Goal: Task Accomplishment & Management: Complete application form

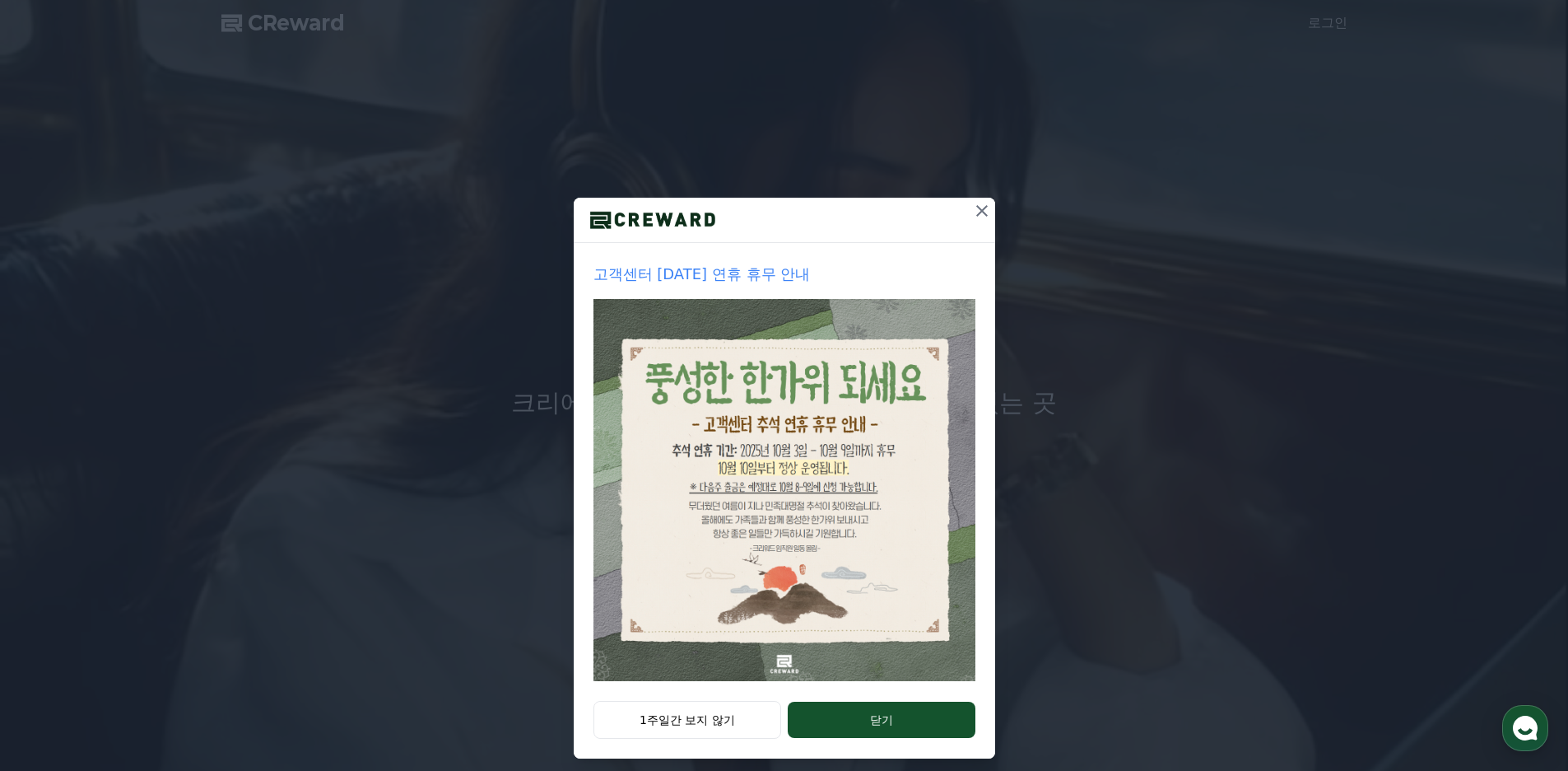
drag, startPoint x: 747, startPoint y: 708, endPoint x: 745, endPoint y: 698, distance: 10.2
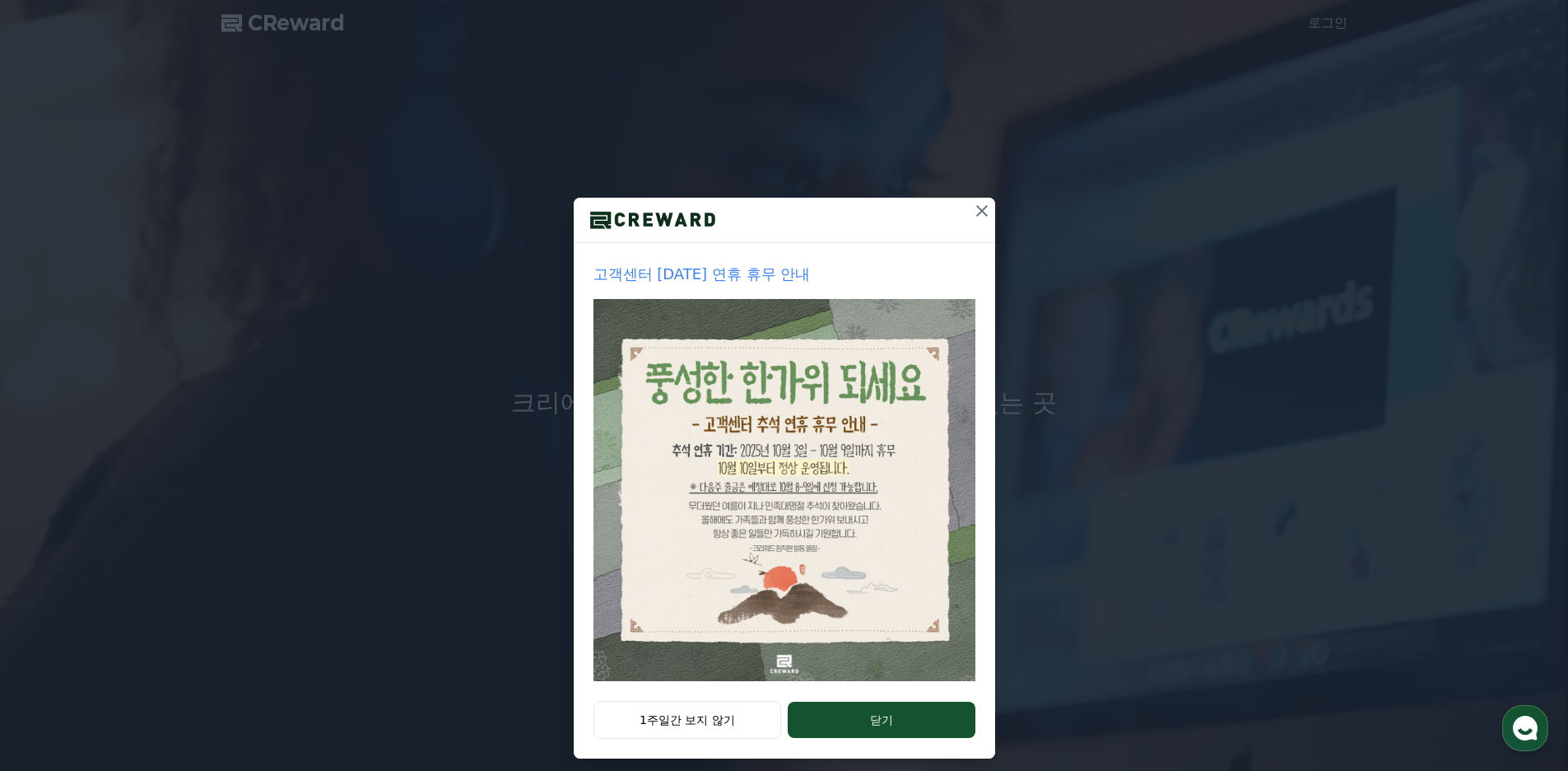
click at [746, 708] on button "1주일간 보지 않기" at bounding box center [687, 719] width 189 height 38
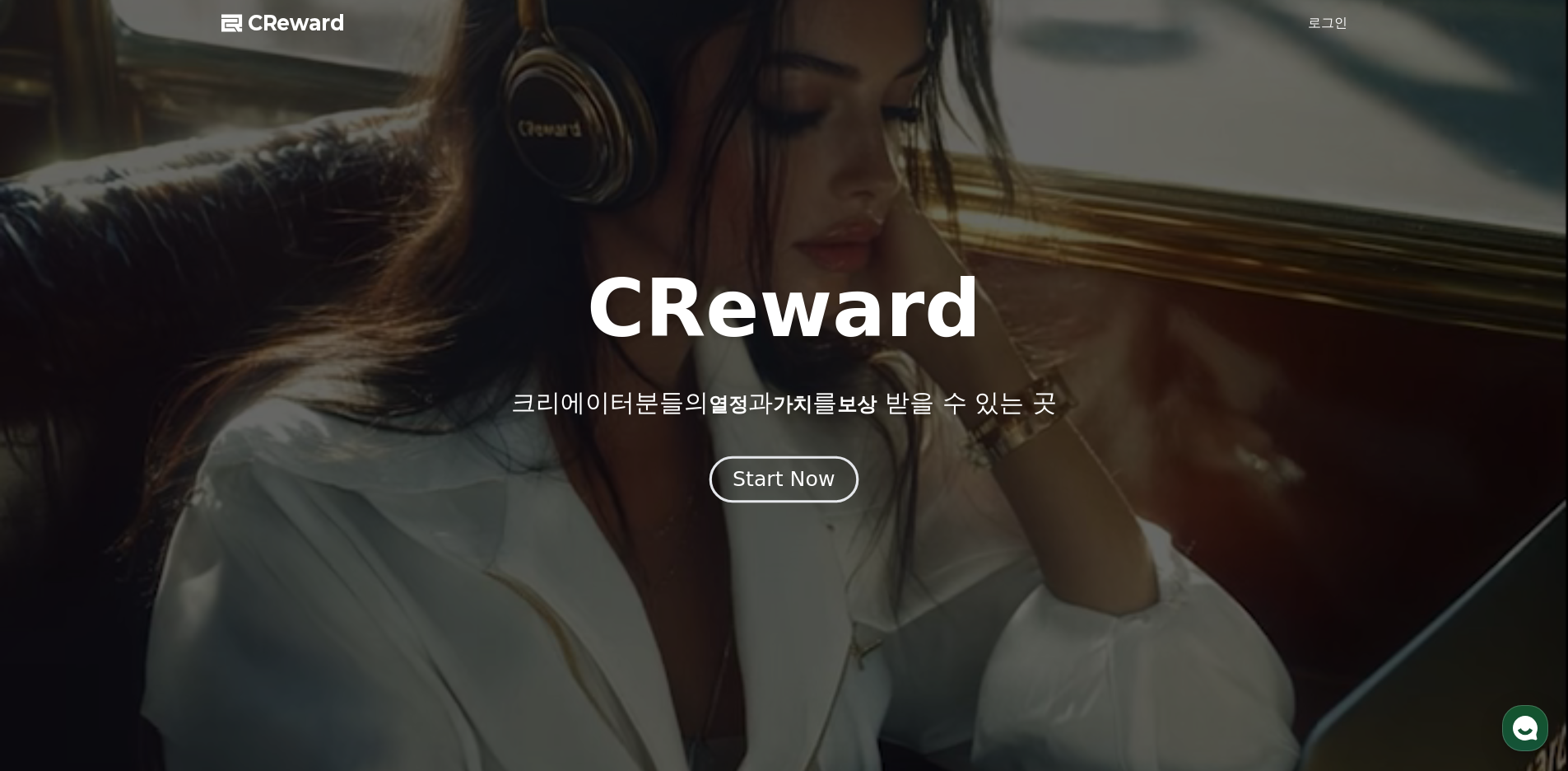
click at [792, 480] on div "Start Now" at bounding box center [783, 479] width 102 height 28
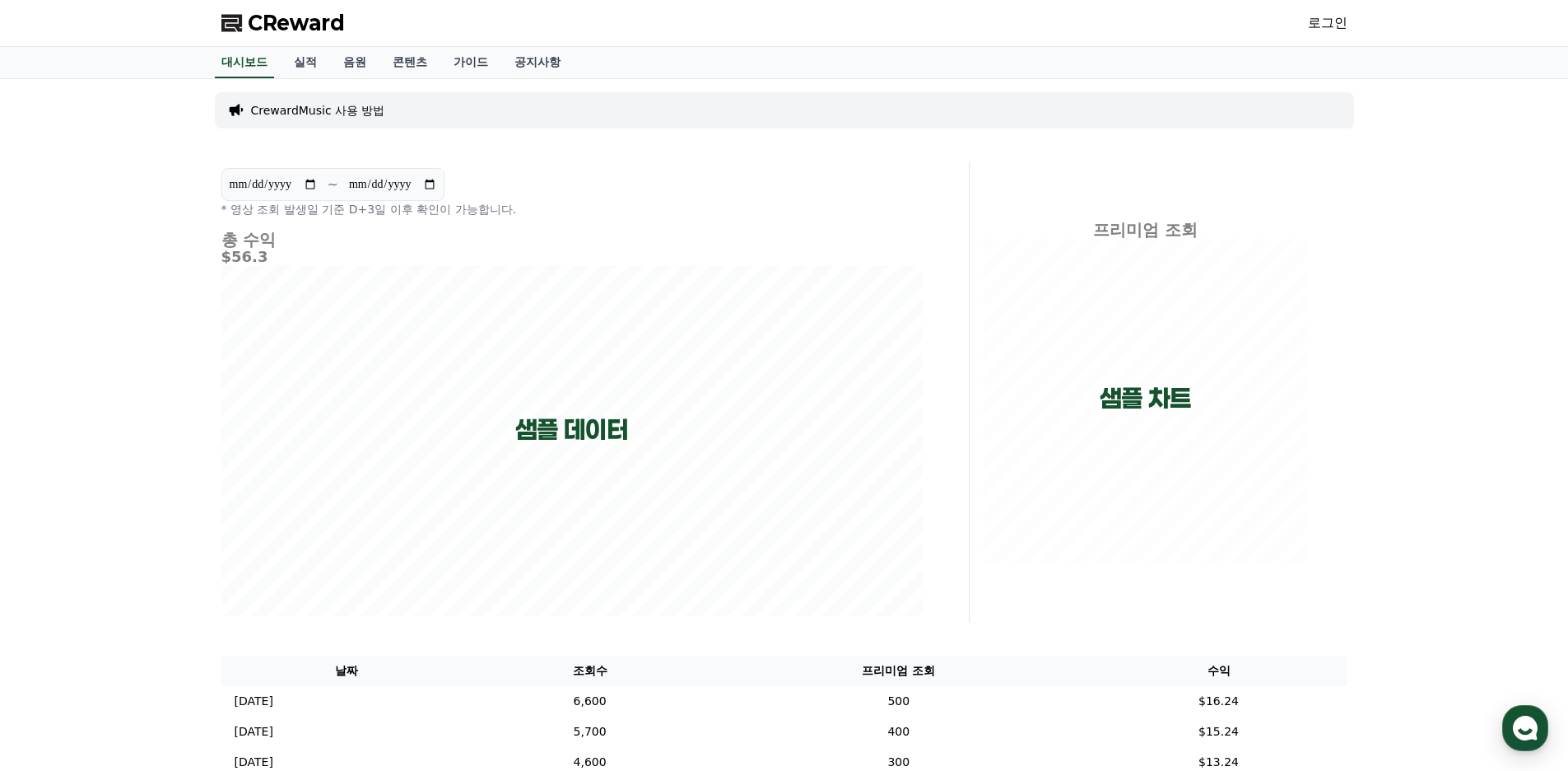
click at [1318, 23] on link "로그인" at bounding box center [1328, 23] width 39 height 20
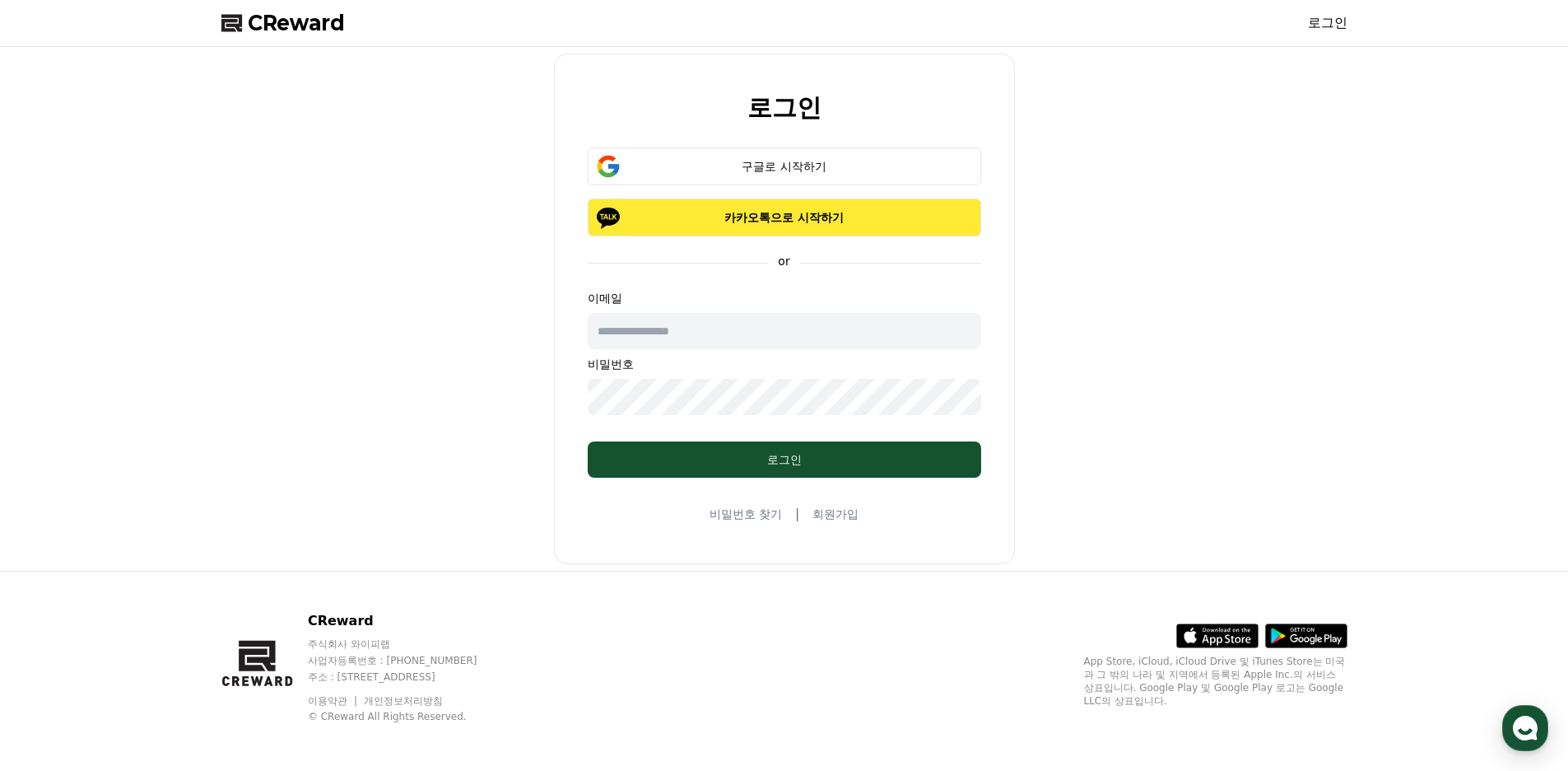
click at [765, 213] on p "카카오톡으로 시작하기" at bounding box center [785, 218] width 346 height 17
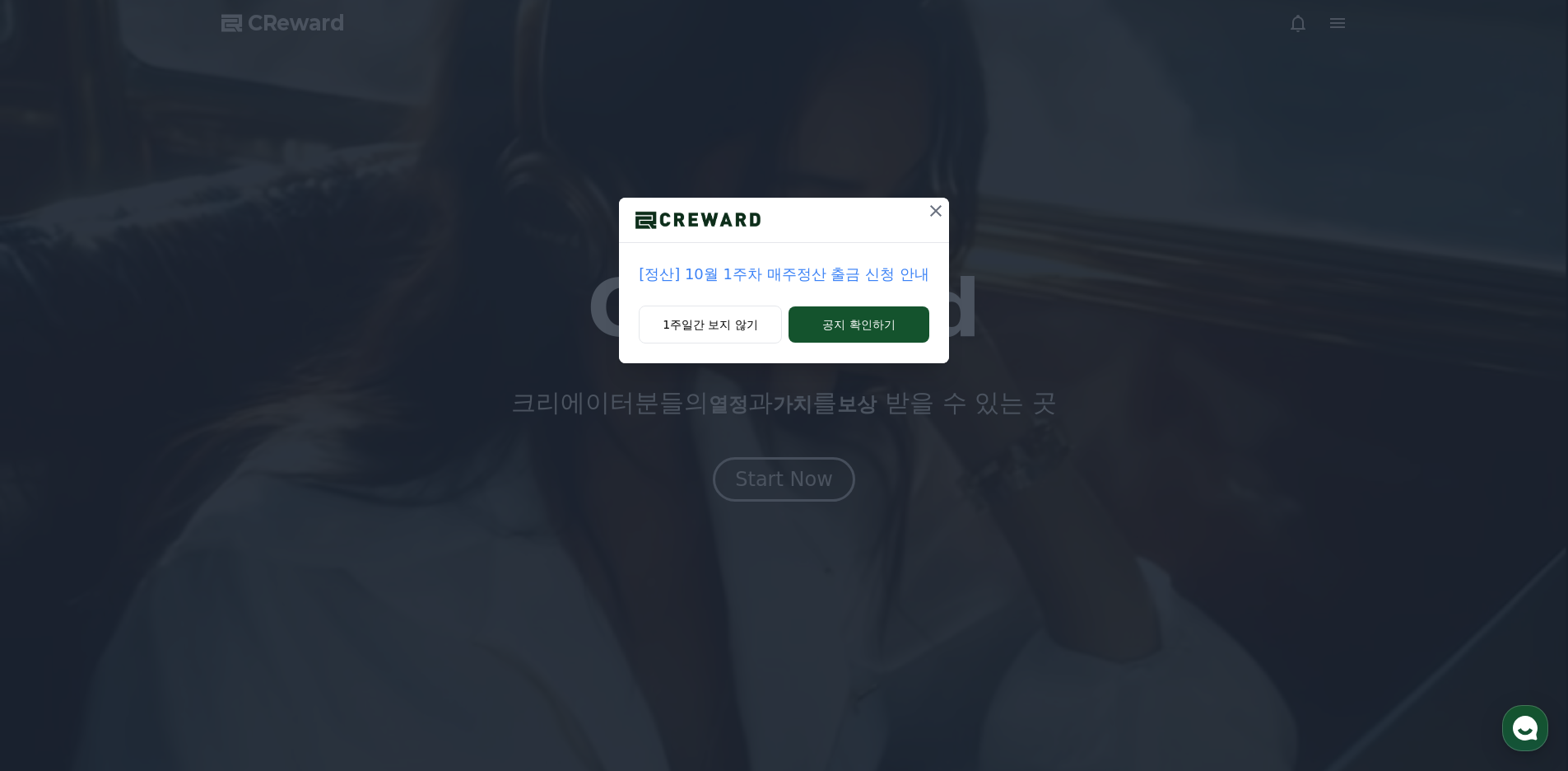
click at [933, 211] on icon at bounding box center [935, 210] width 20 height 20
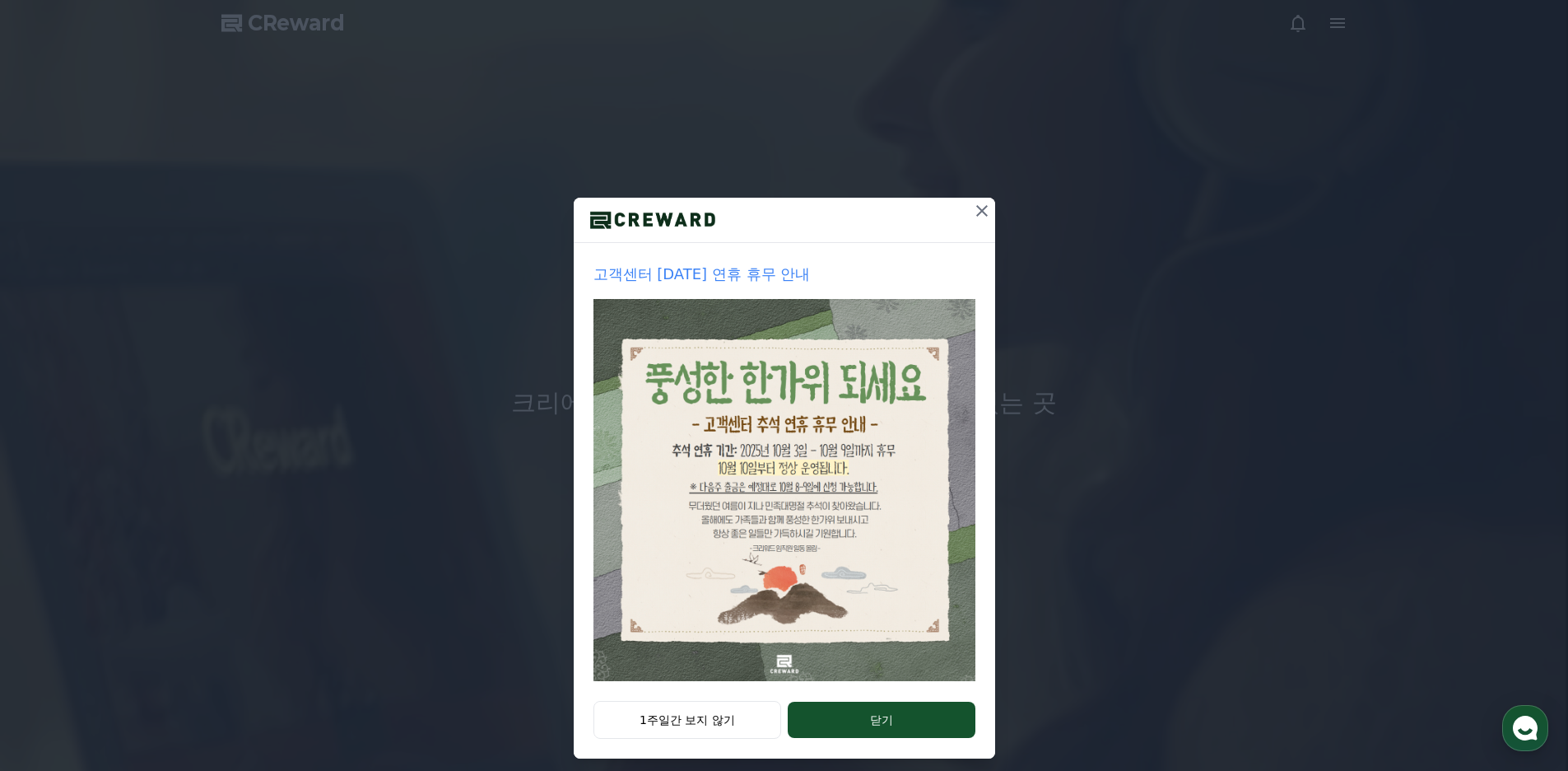
click at [973, 211] on icon at bounding box center [982, 210] width 20 height 20
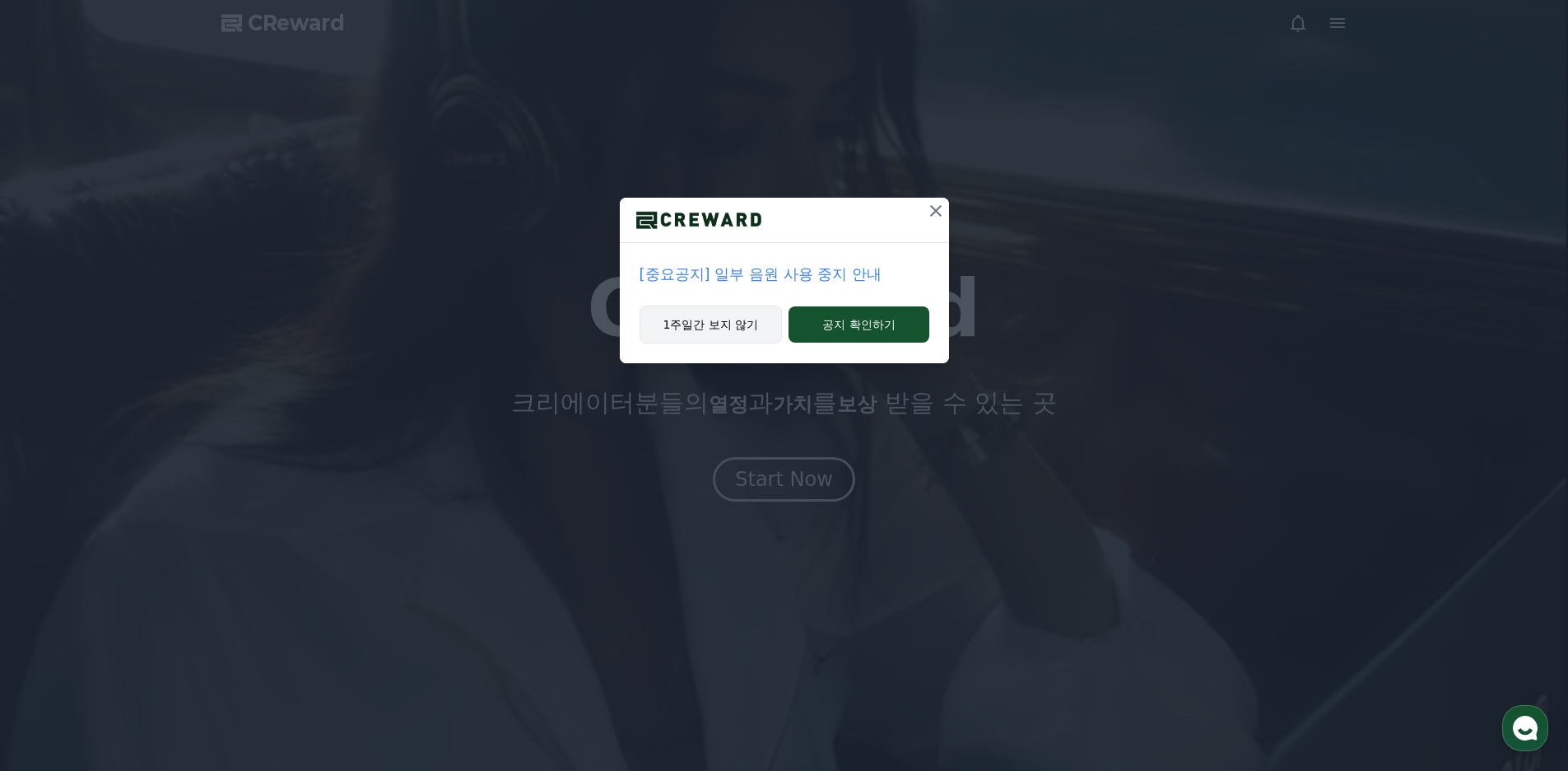
click at [725, 329] on button "1주일간 보지 않기" at bounding box center [711, 324] width 144 height 38
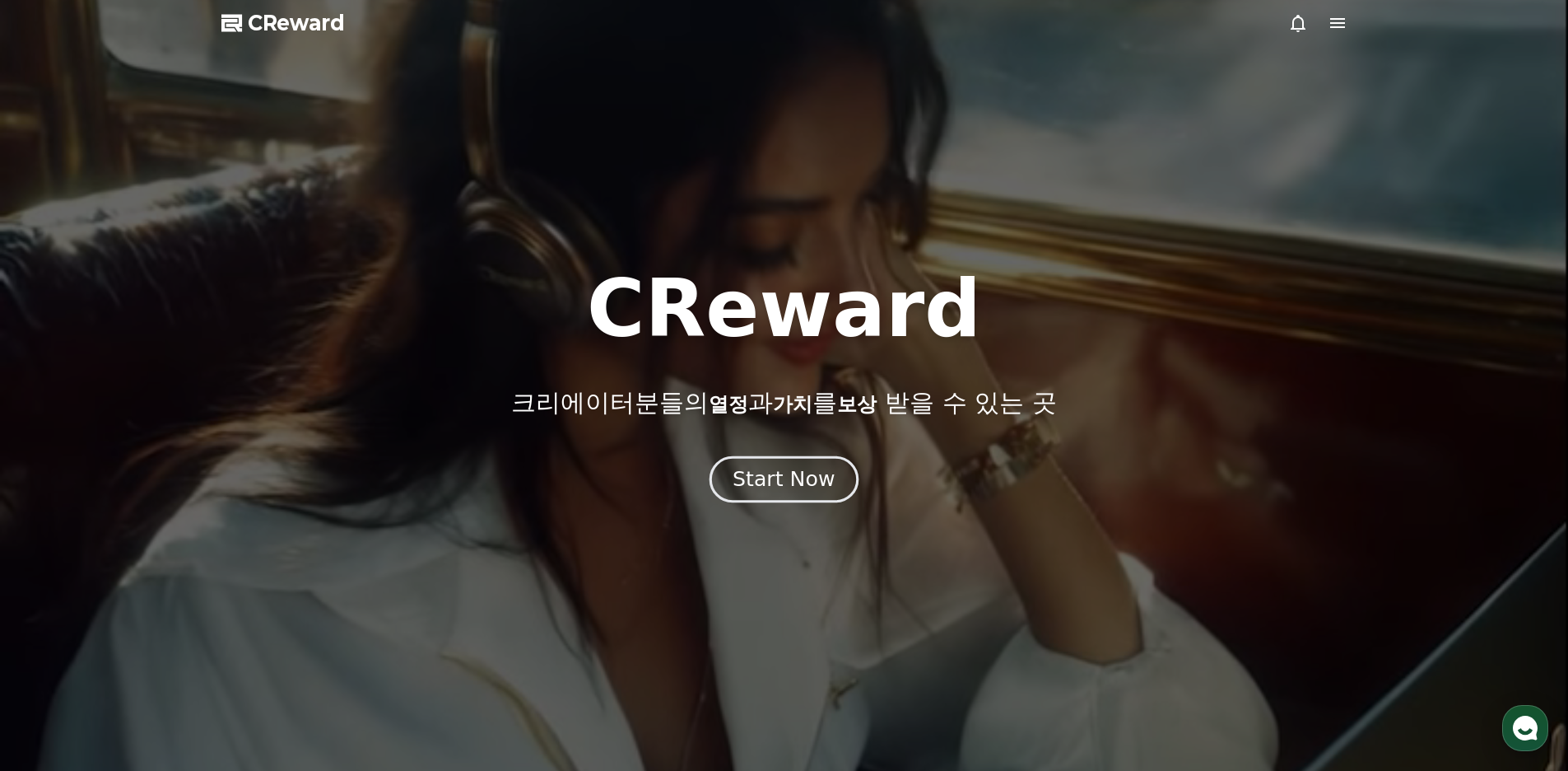
click at [779, 491] on div "Start Now" at bounding box center [783, 479] width 102 height 28
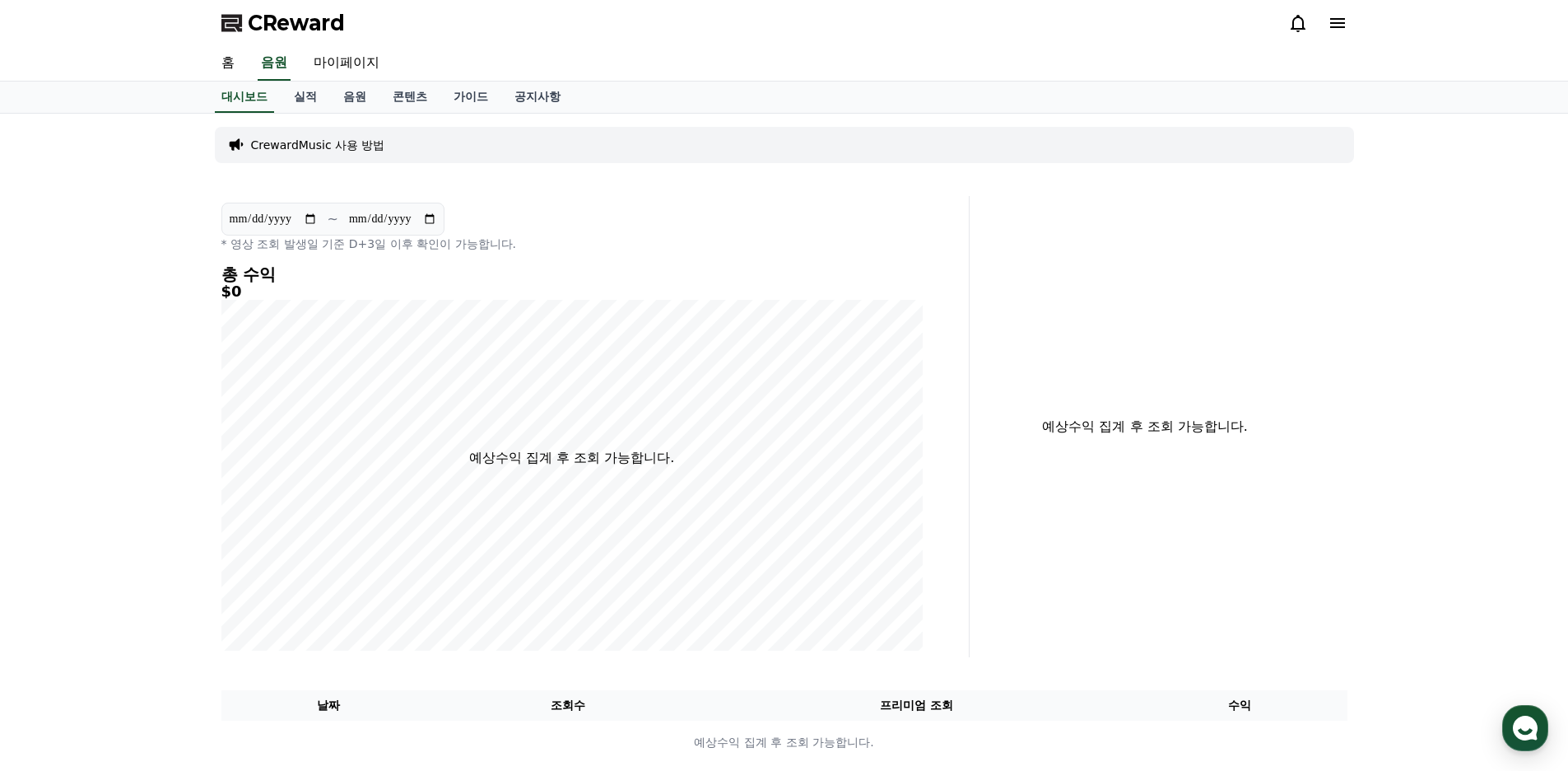
click at [1335, 24] on icon at bounding box center [1337, 23] width 20 height 20
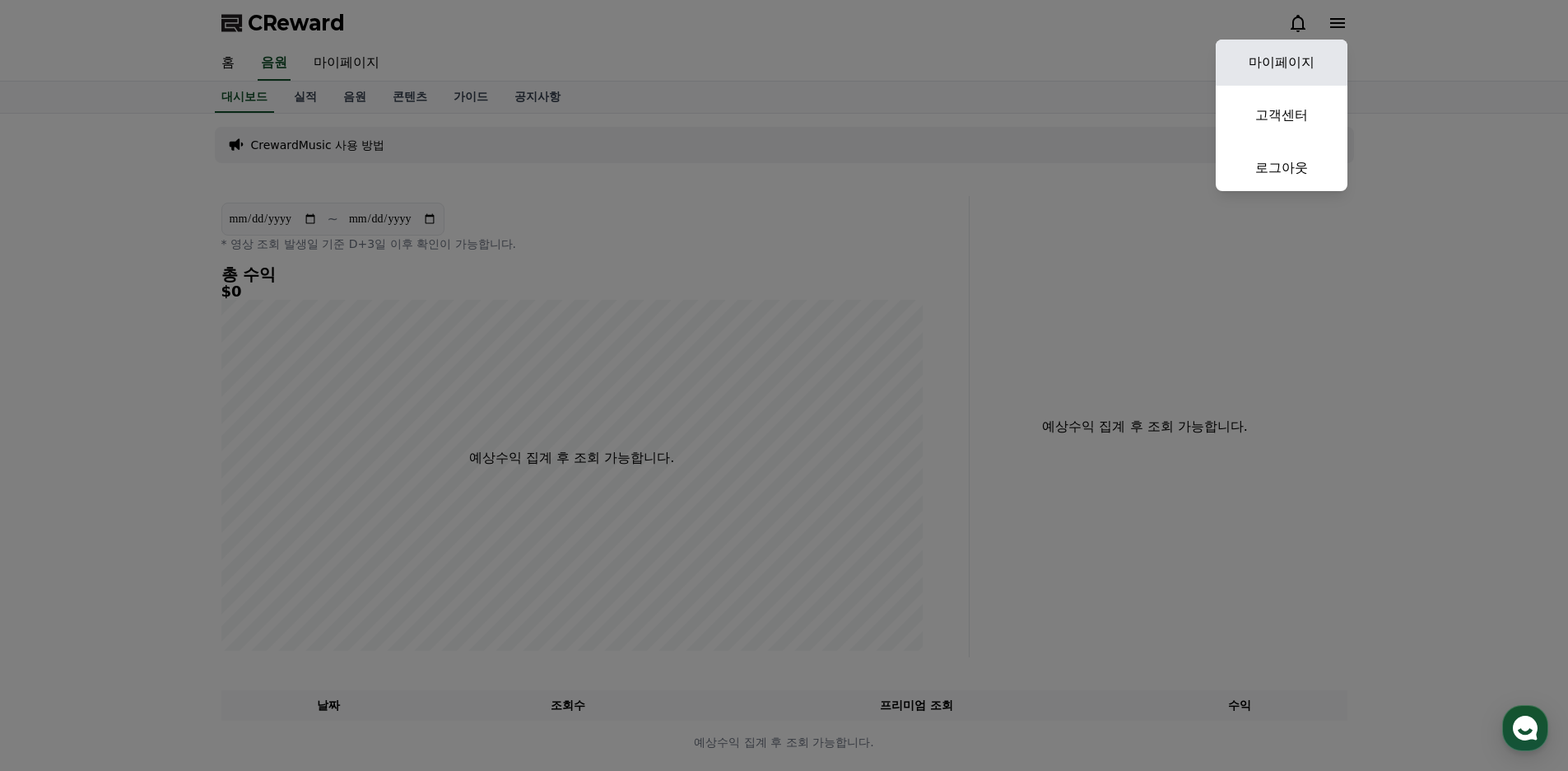
click at [1278, 63] on link "마이페이지" at bounding box center [1282, 62] width 131 height 46
select select "**********"
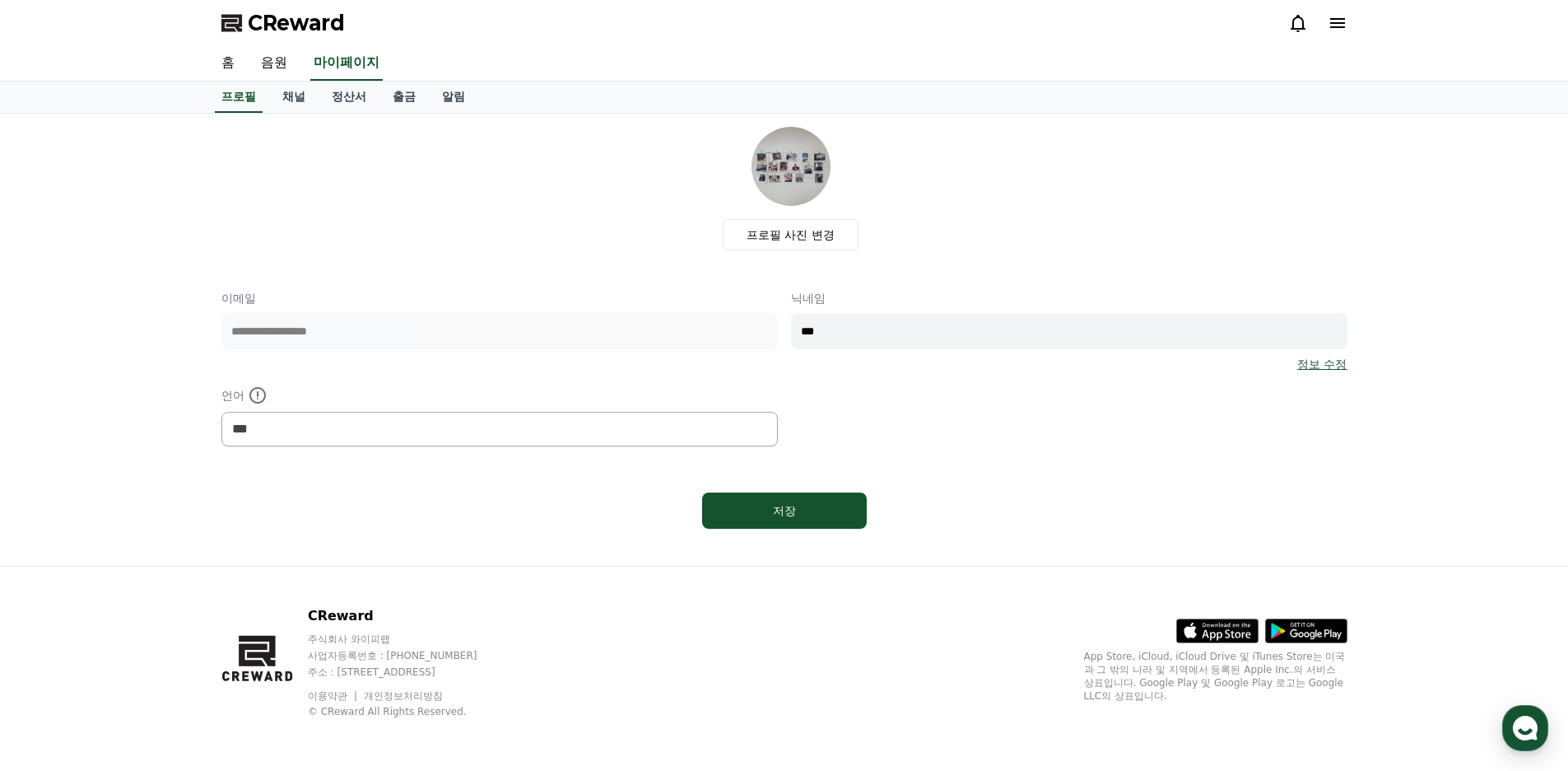
click at [238, 69] on link "홈" at bounding box center [228, 63] width 39 height 35
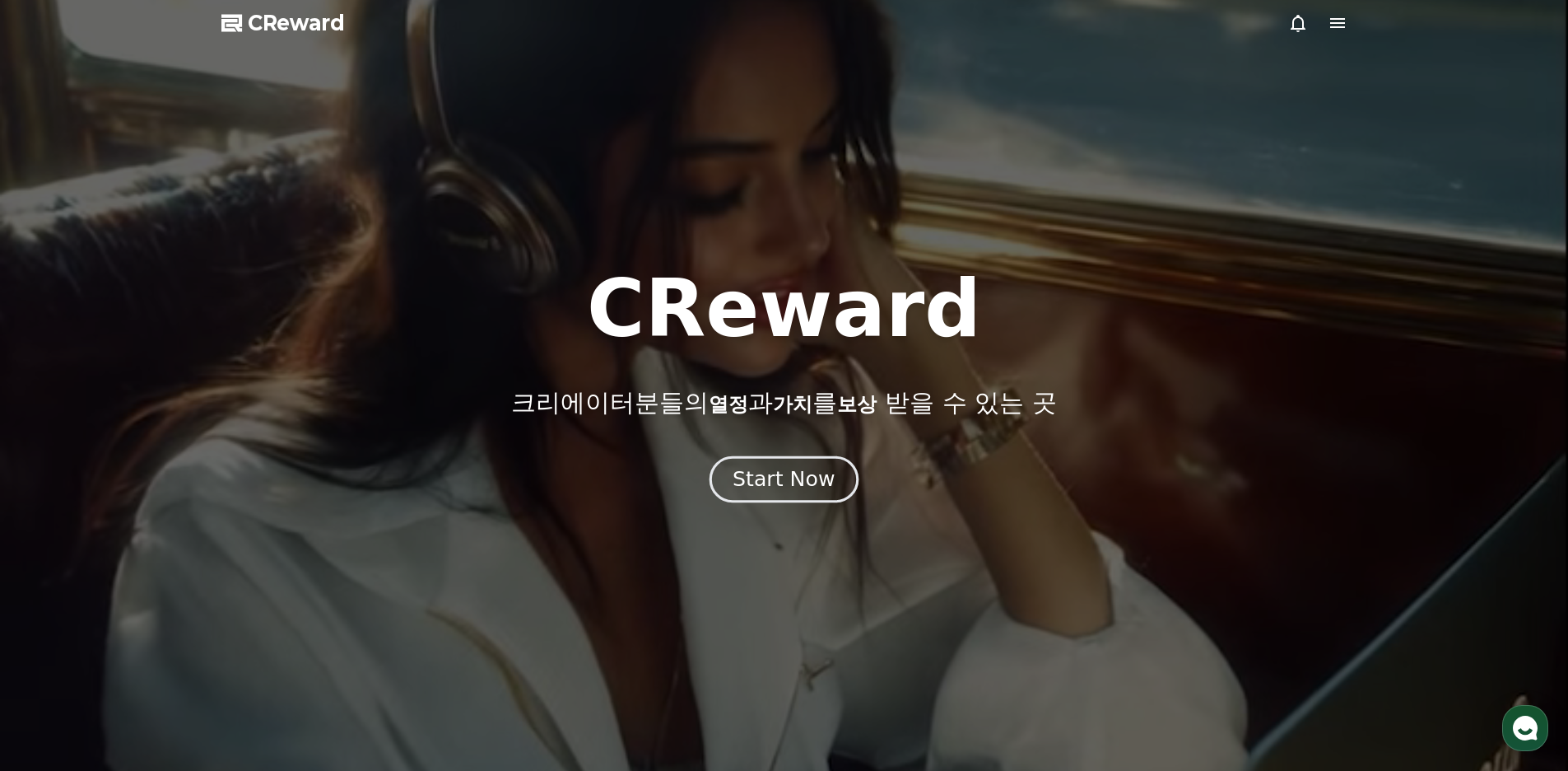
click at [792, 487] on div "Start Now" at bounding box center [783, 479] width 102 height 28
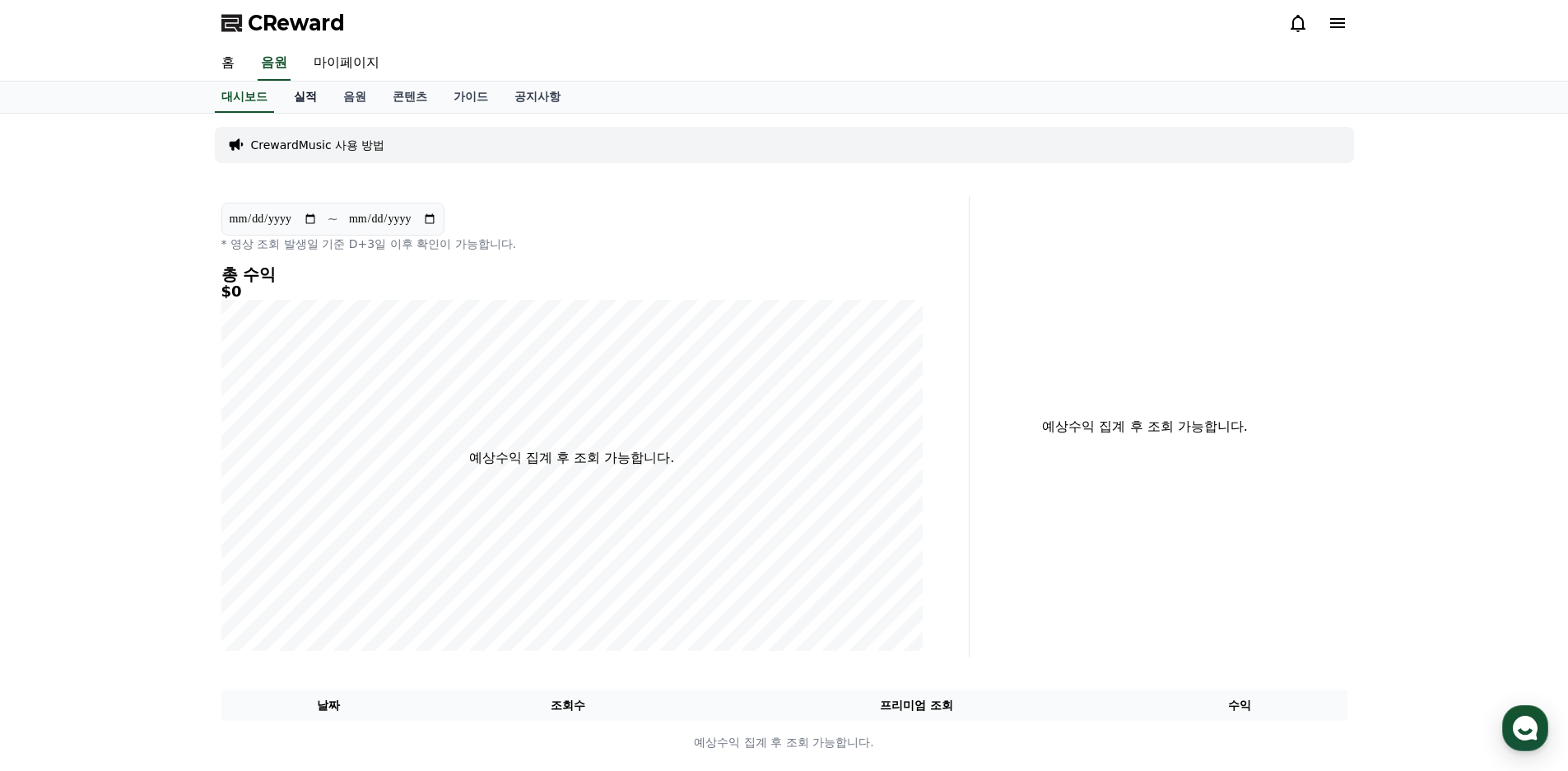
click at [299, 95] on link "실적" at bounding box center [305, 97] width 50 height 31
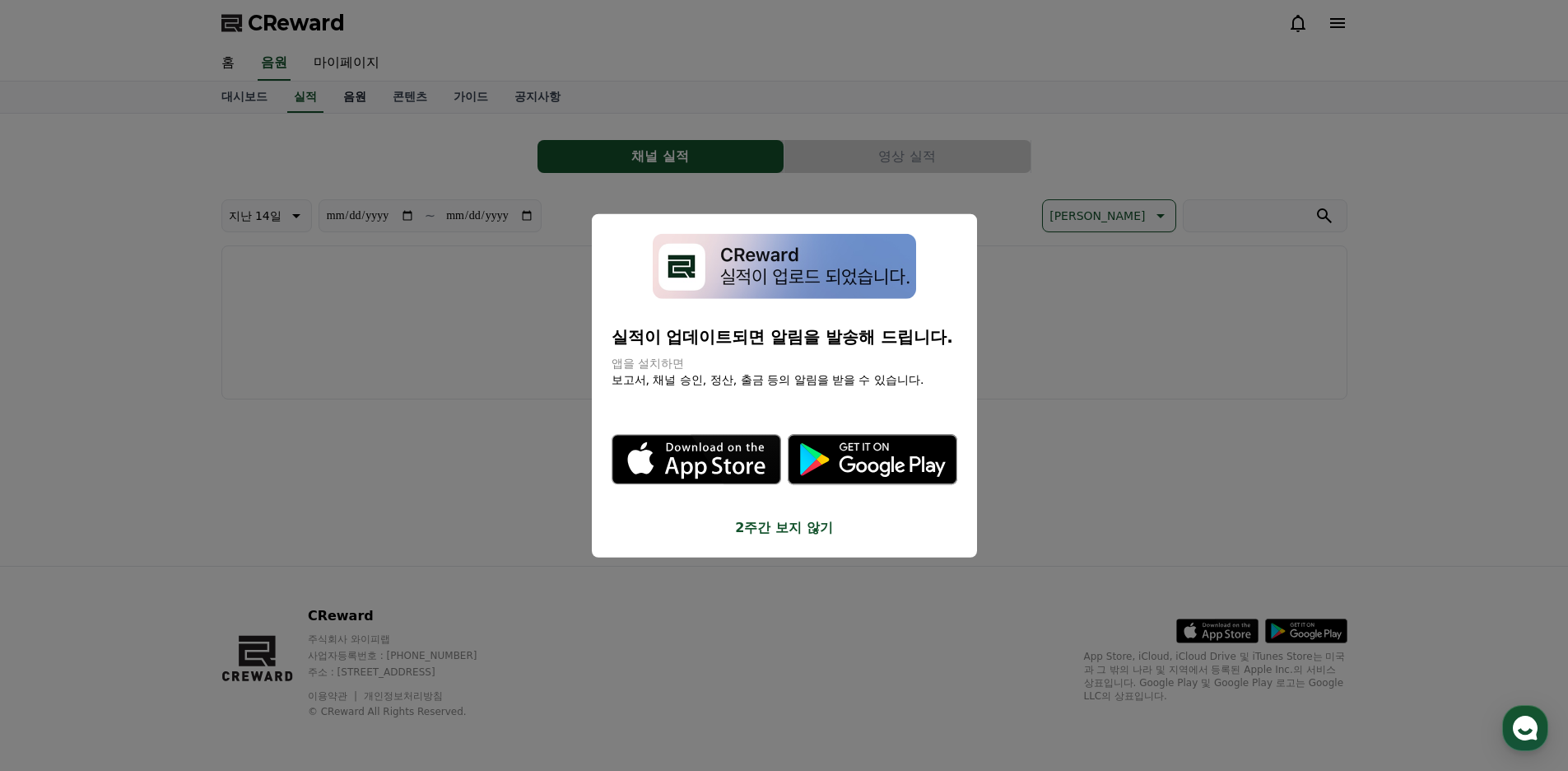
click at [338, 100] on button "close modal" at bounding box center [784, 385] width 1568 height 771
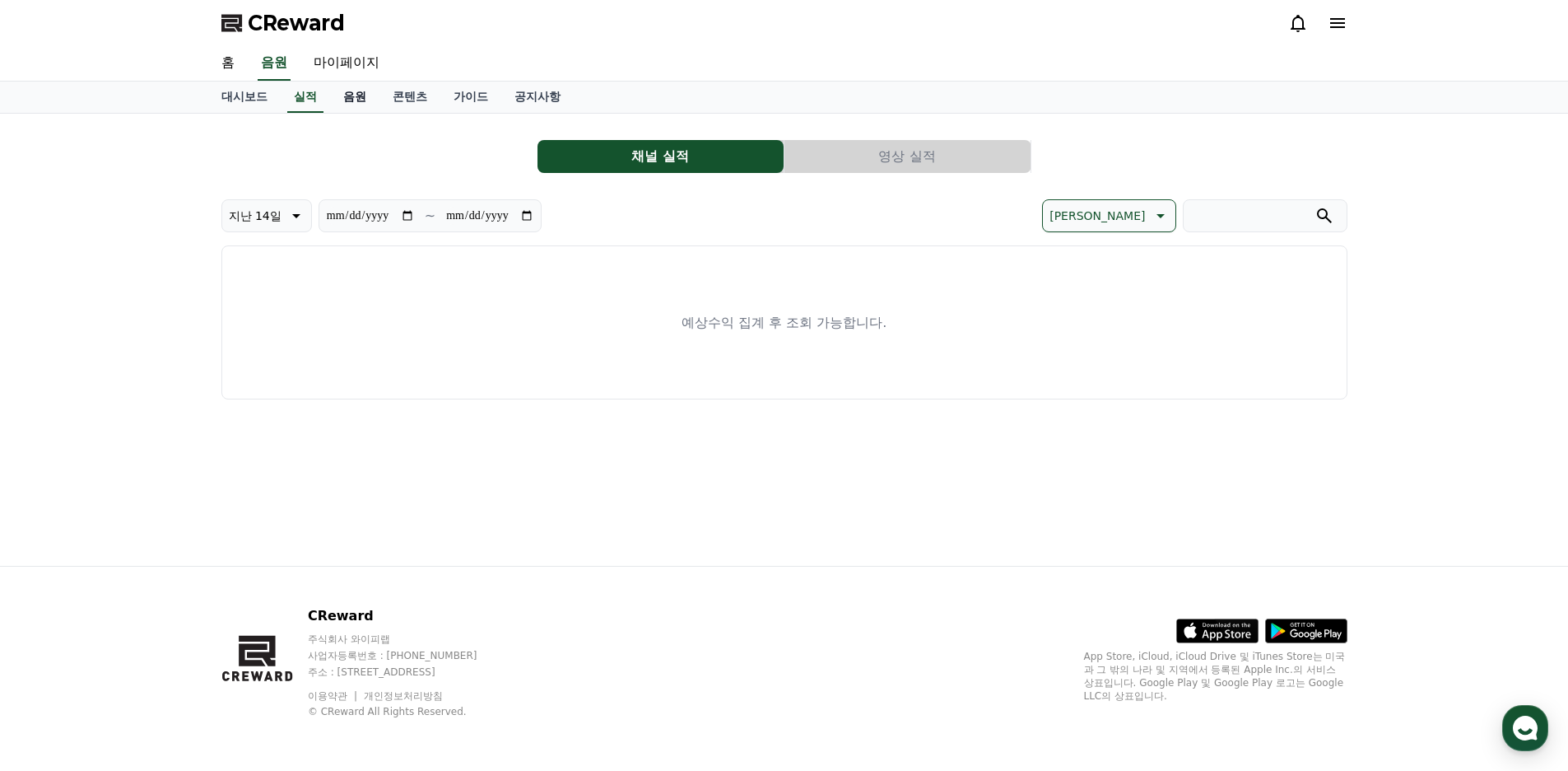
click at [338, 89] on link "음원" at bounding box center [355, 97] width 50 height 31
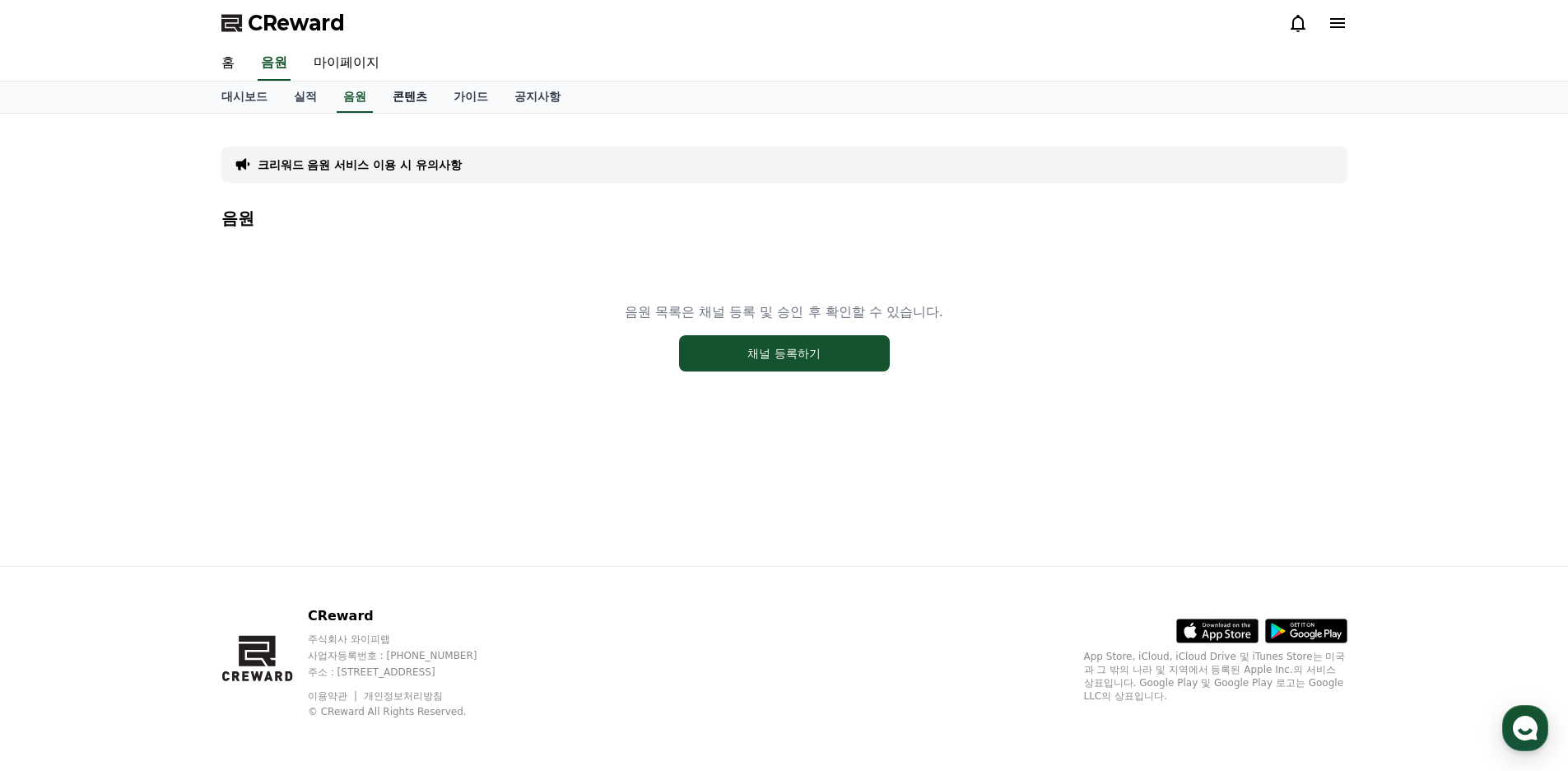
click at [398, 101] on link "콘텐츠" at bounding box center [409, 97] width 61 height 31
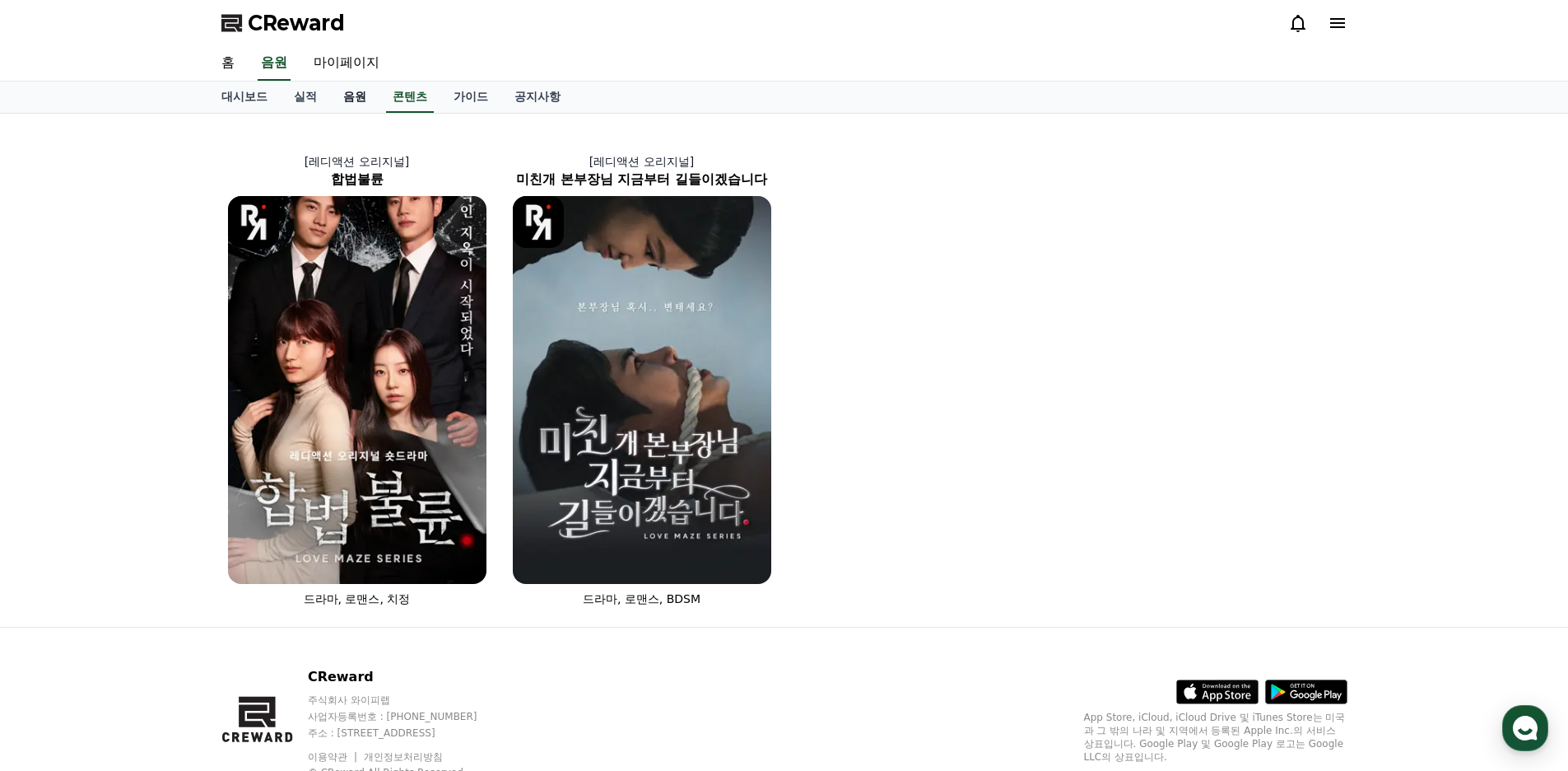
click at [351, 95] on link "음원" at bounding box center [355, 97] width 50 height 31
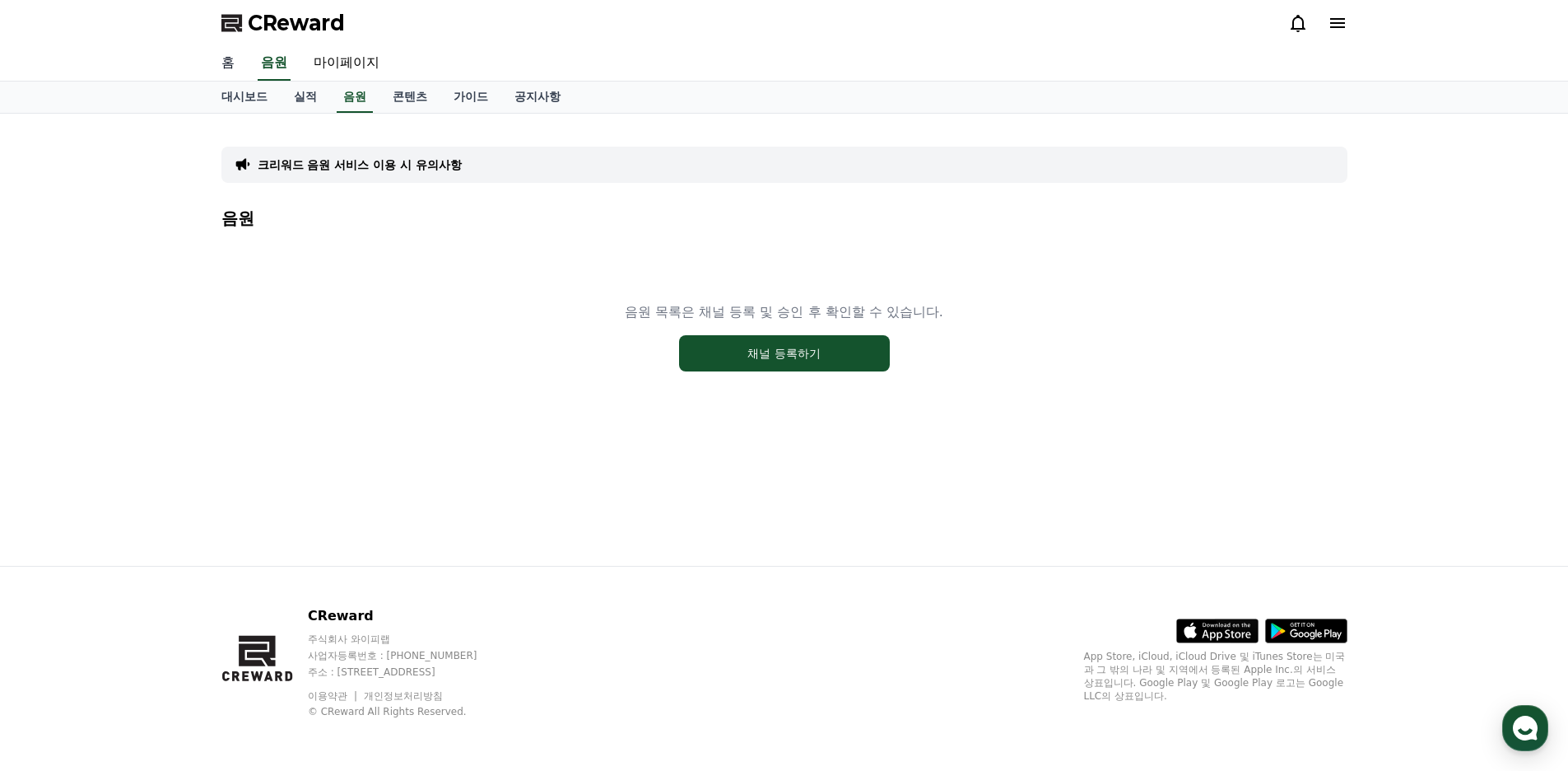
click at [230, 66] on link "홈" at bounding box center [228, 63] width 39 height 35
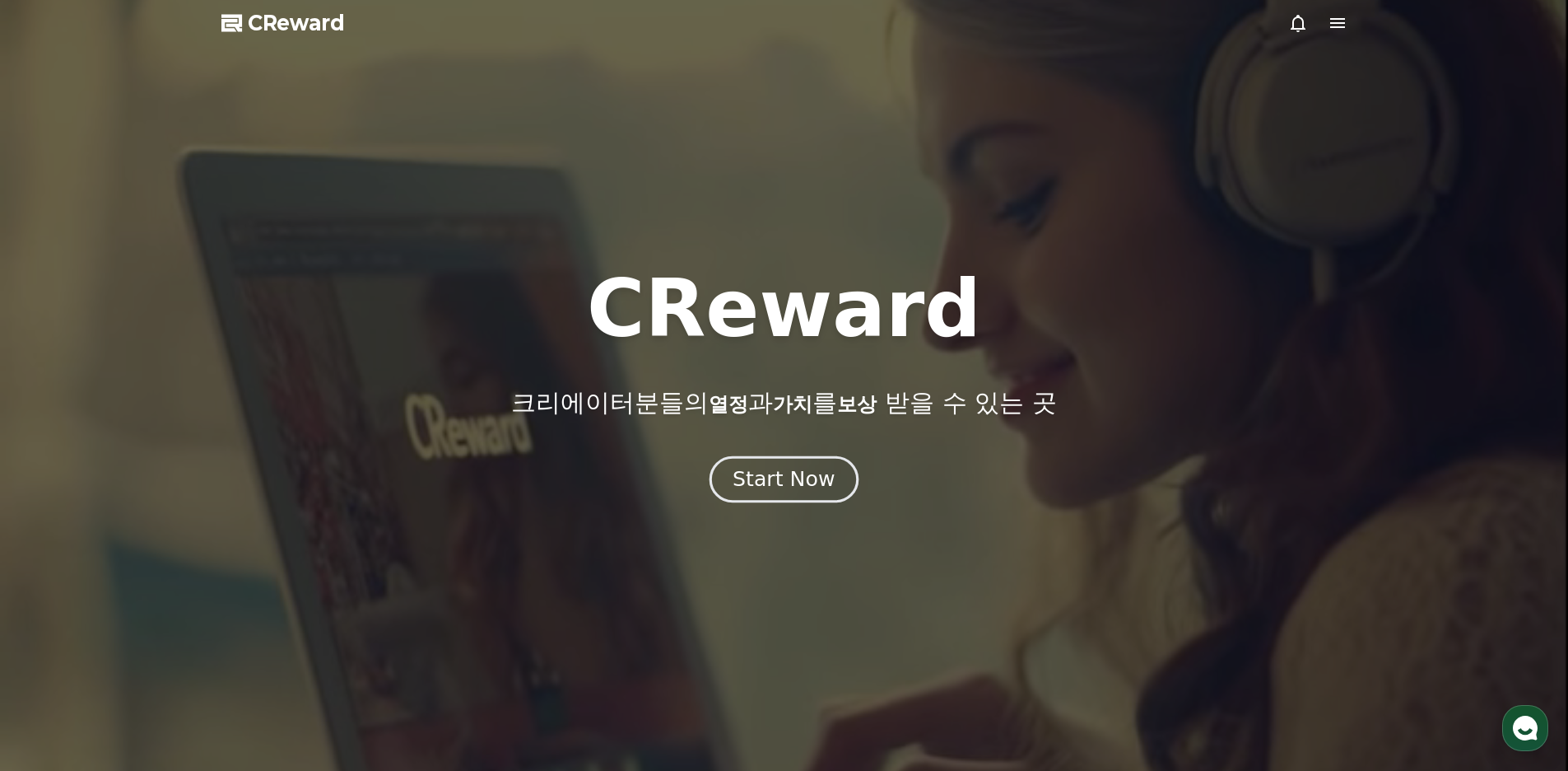
click at [777, 471] on div "Start Now" at bounding box center [783, 479] width 102 height 28
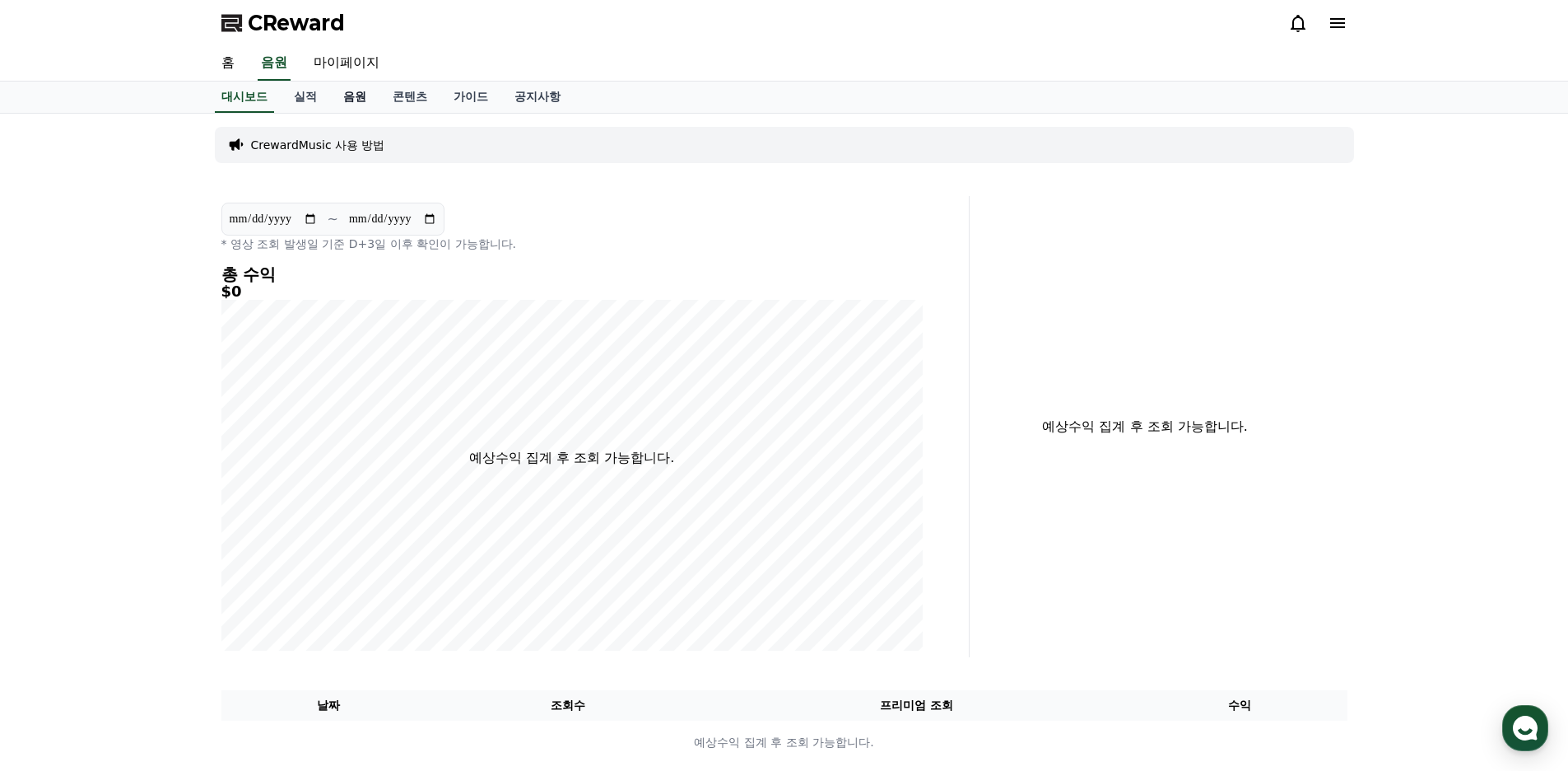
click at [351, 102] on link "음원" at bounding box center [355, 97] width 50 height 31
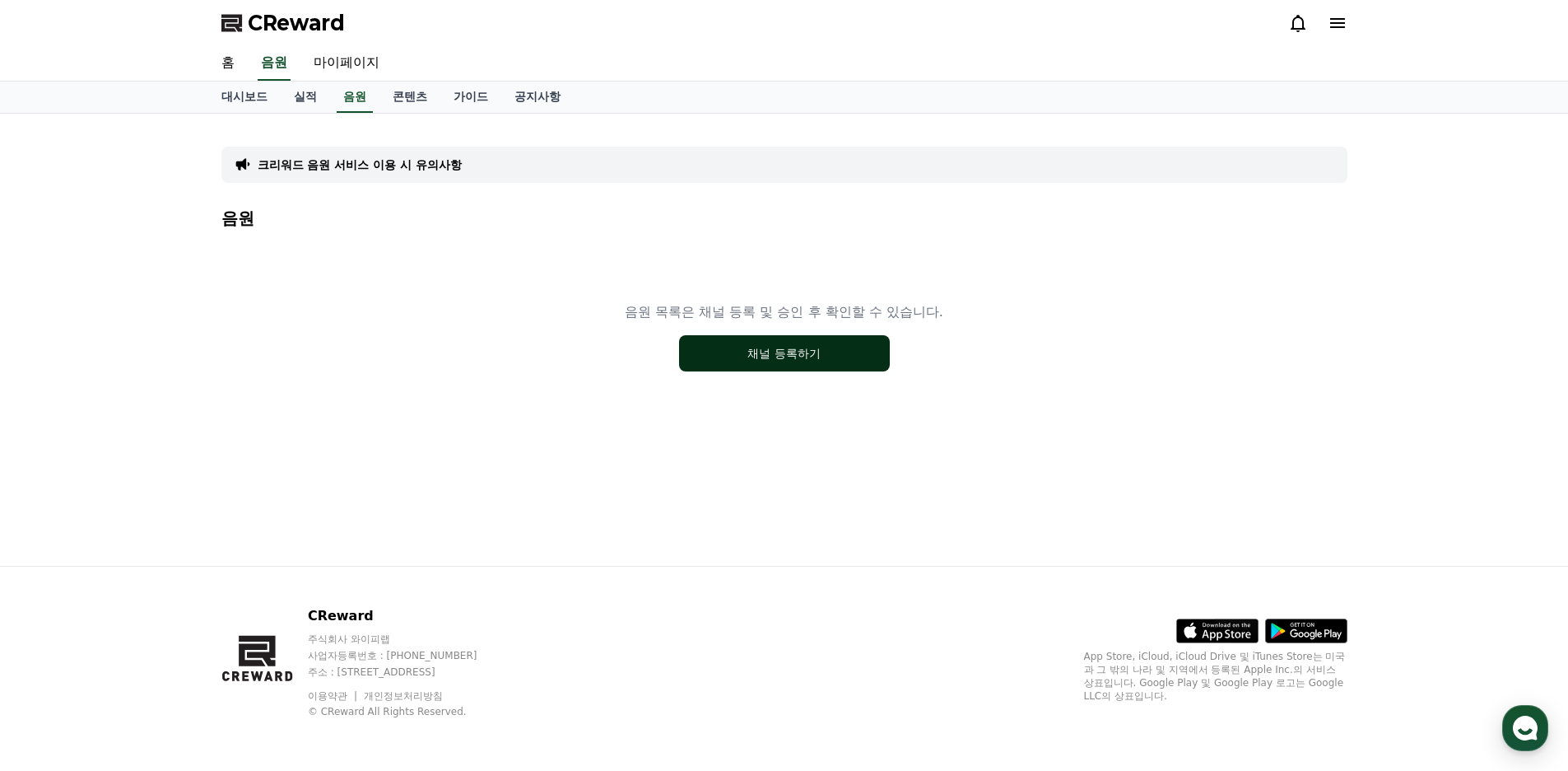
click at [792, 361] on button "채널 등록하기" at bounding box center [784, 353] width 210 height 37
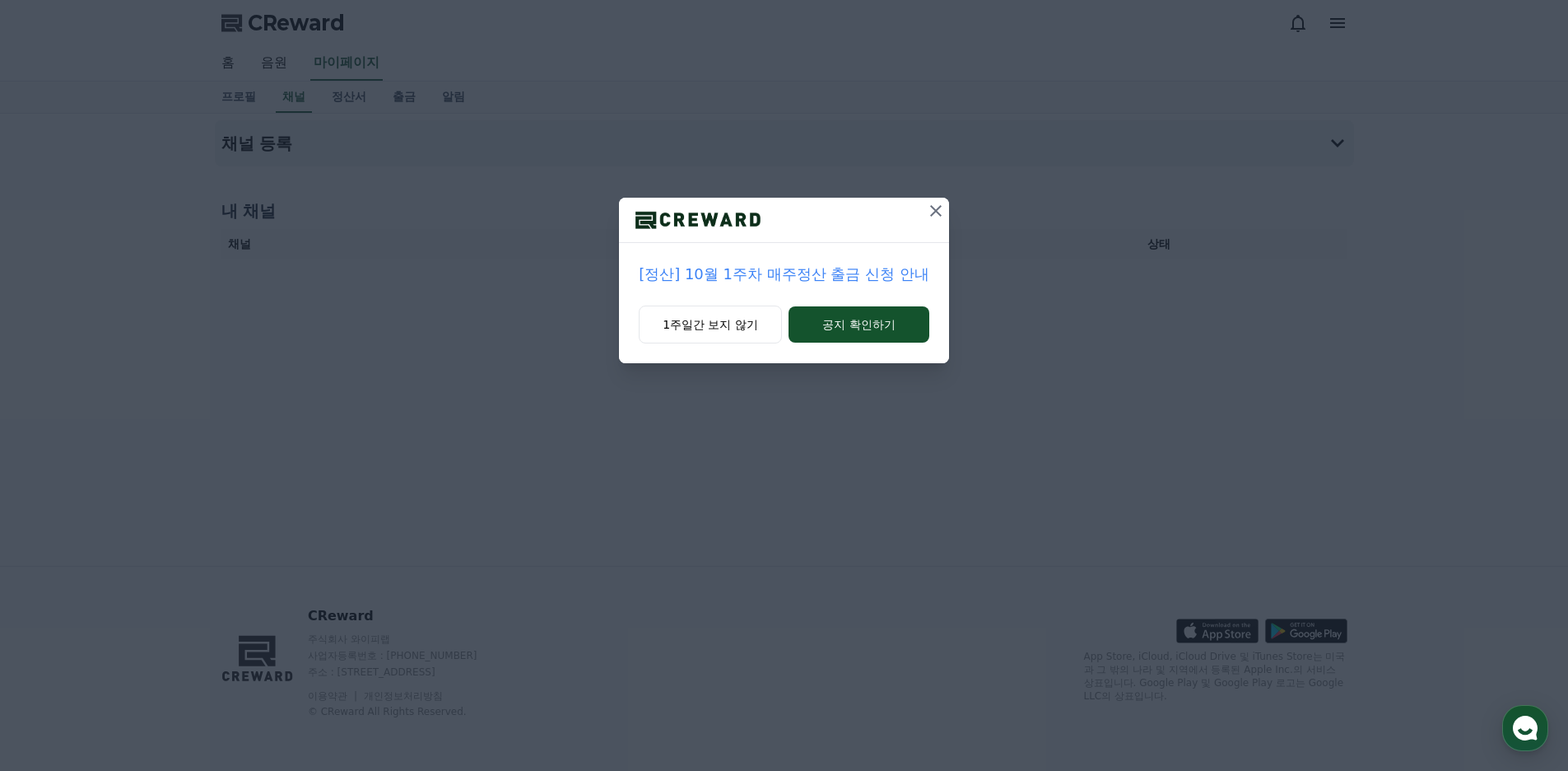
click at [732, 279] on p "[정산] 10월 1주차 매주정산 출금 신청 안내" at bounding box center [784, 274] width 291 height 23
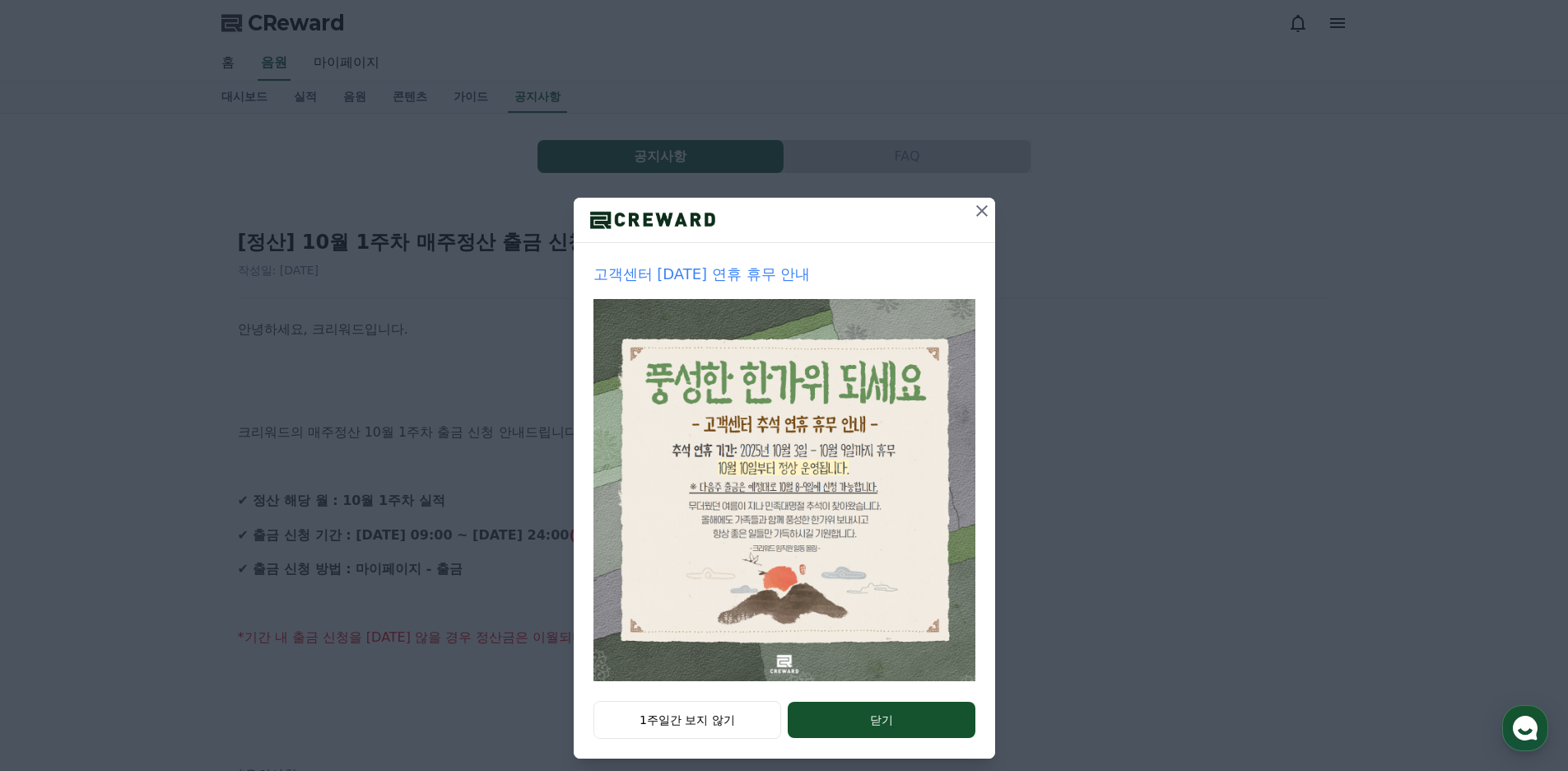
click at [460, 269] on div "고객센터 [DATE] 연휴 휴무 안내 1주일간 보지 않기 닫기" at bounding box center [784, 393] width 1568 height 785
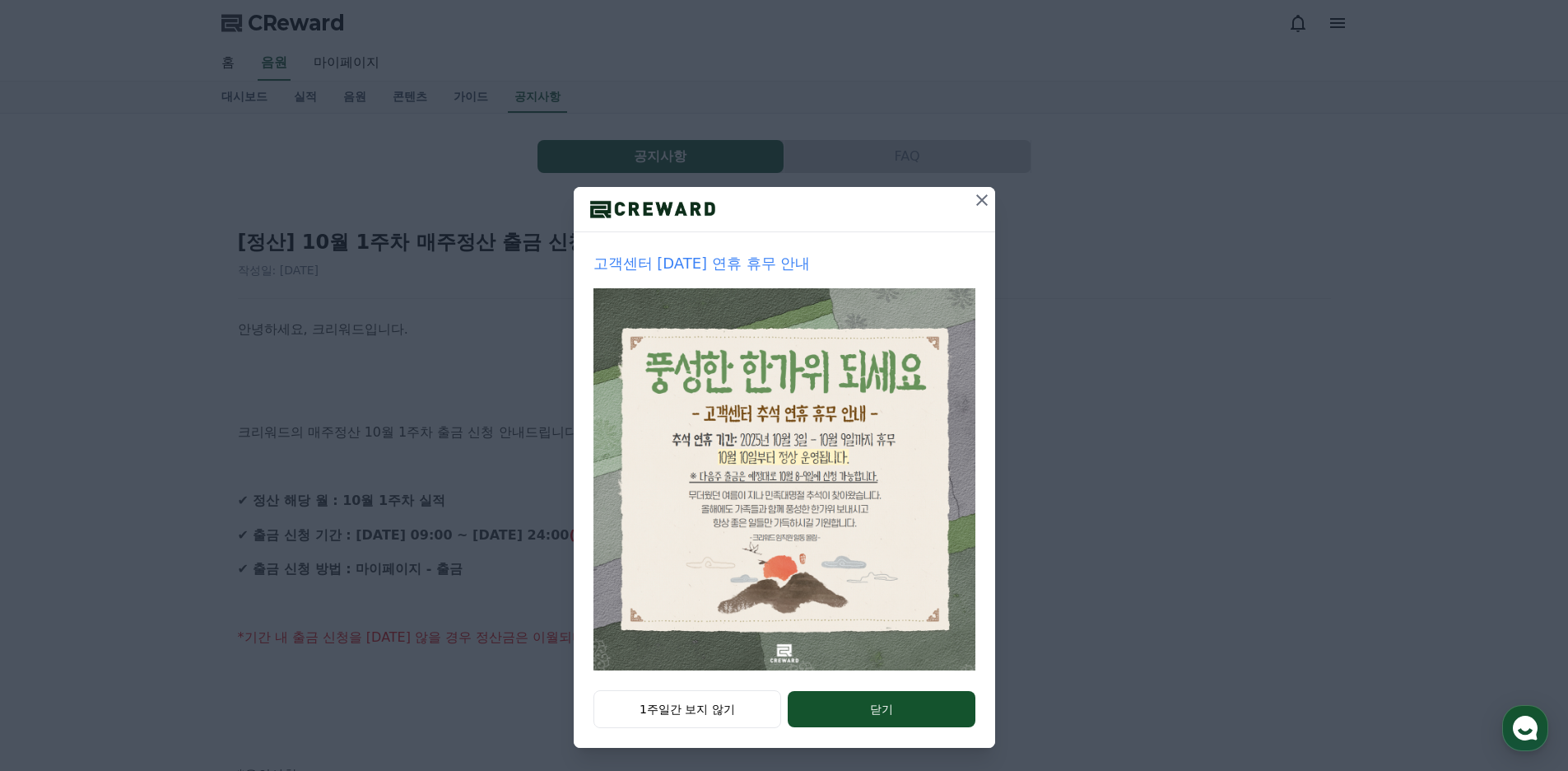
scroll to position [14, 0]
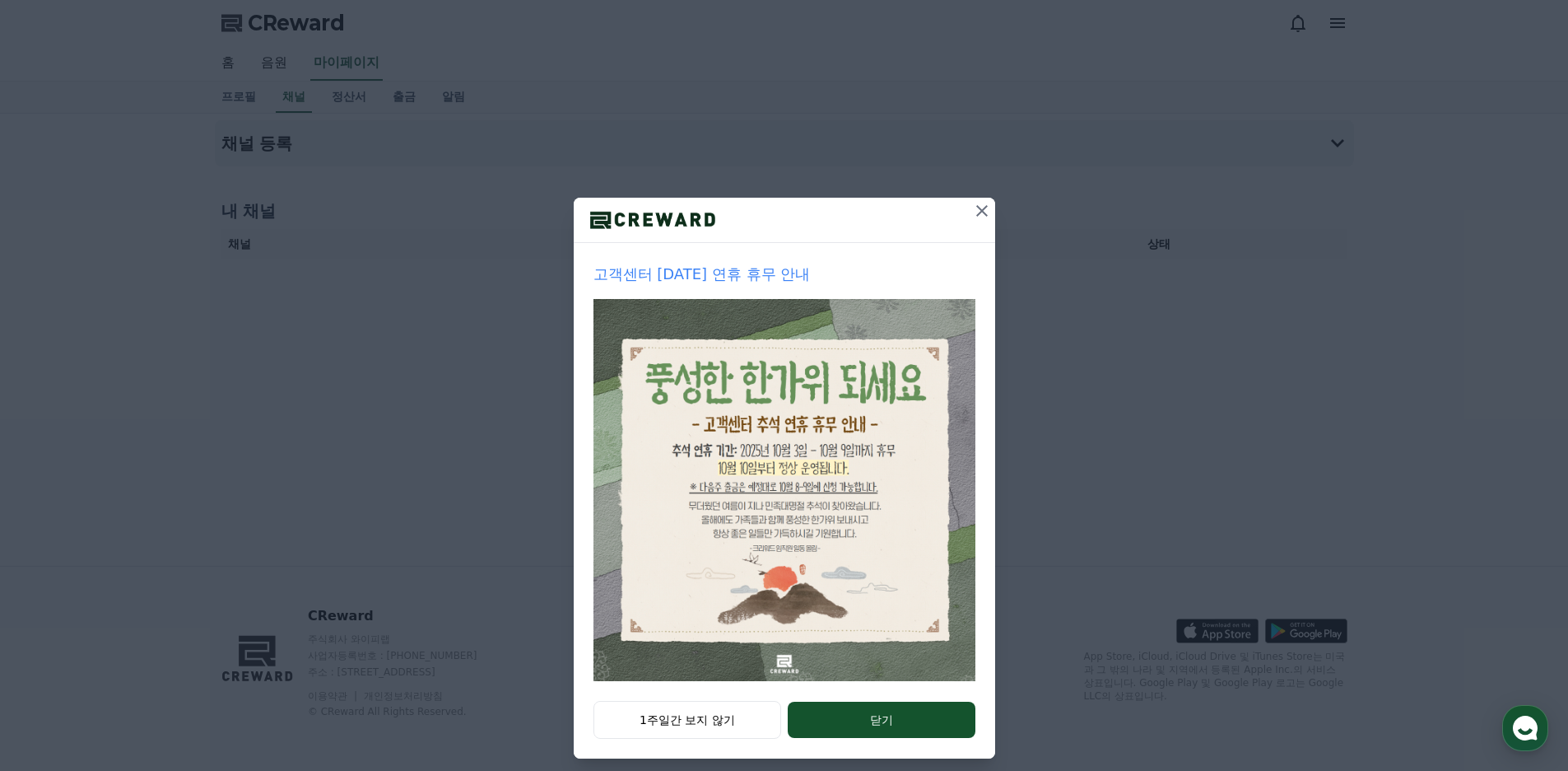
drag, startPoint x: 974, startPoint y: 218, endPoint x: 861, endPoint y: 188, distance: 116.9
click at [974, 218] on icon at bounding box center [982, 210] width 20 height 20
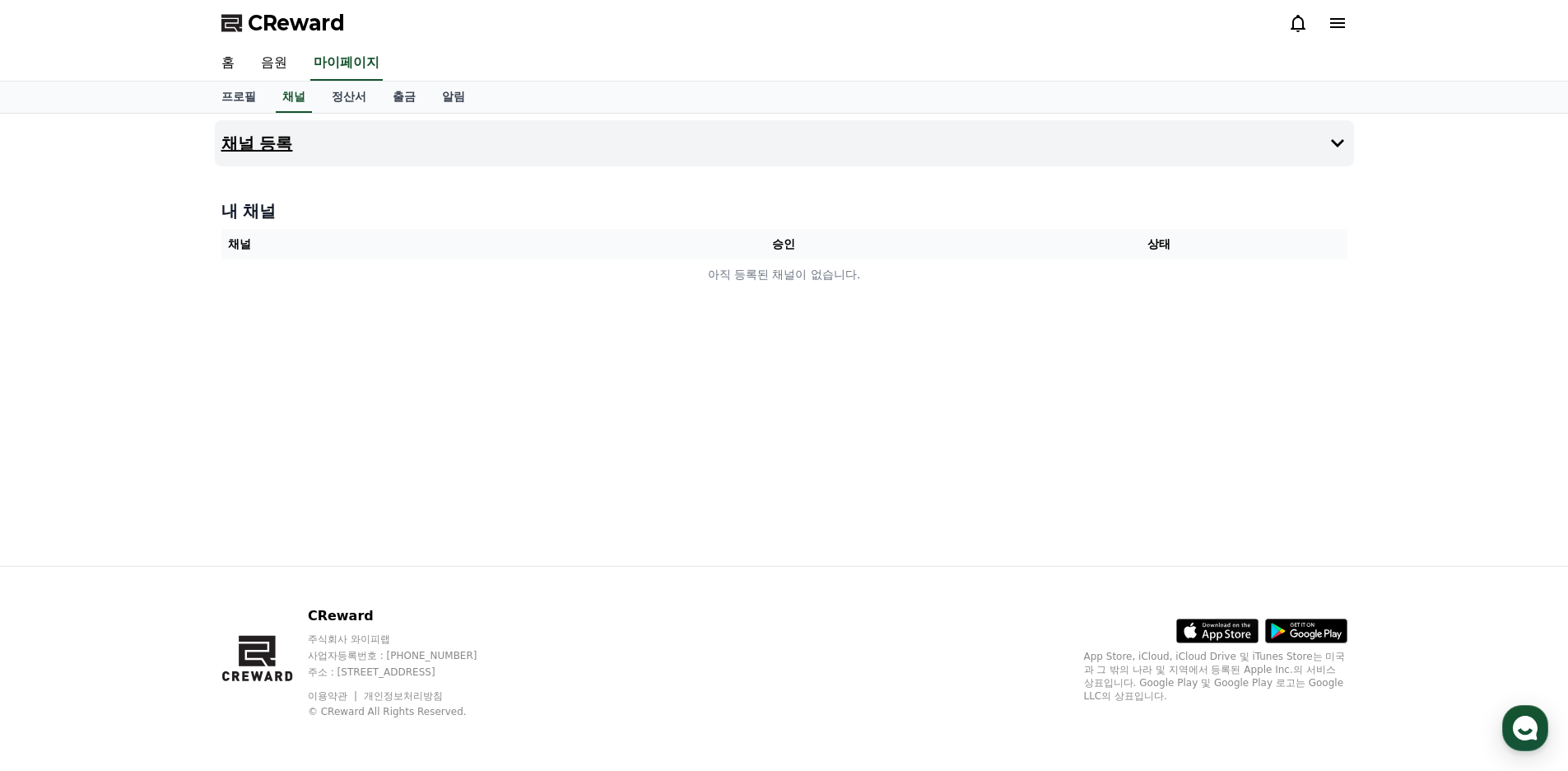
click at [266, 140] on h4 "채널 등록" at bounding box center [257, 143] width 71 height 18
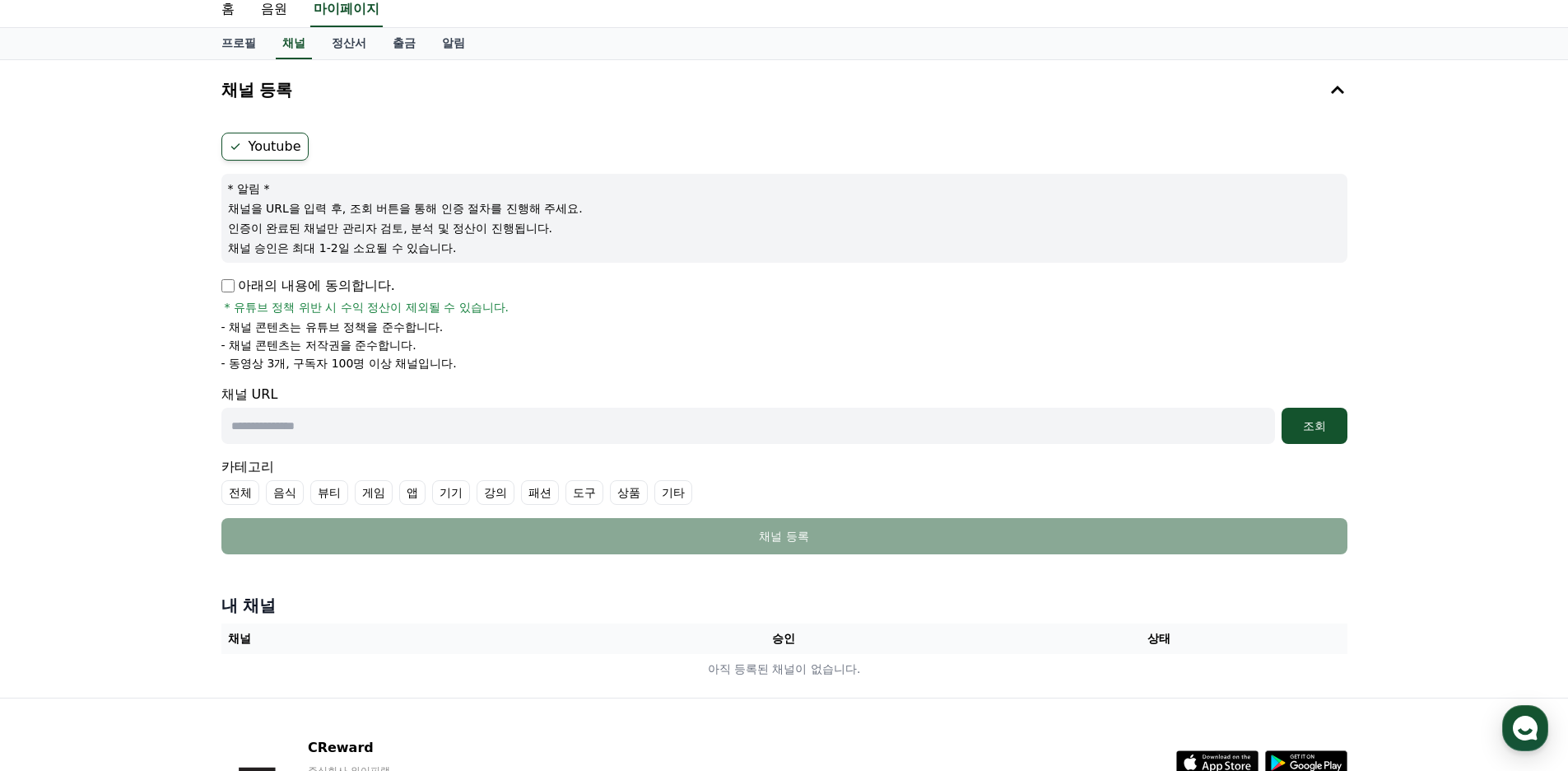
scroll to position [83, 0]
